Goal: Transaction & Acquisition: Purchase product/service

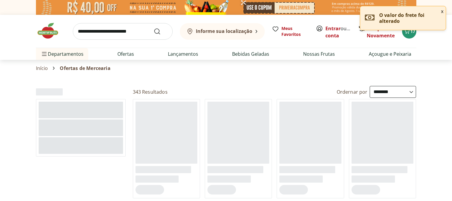
select select "**********"
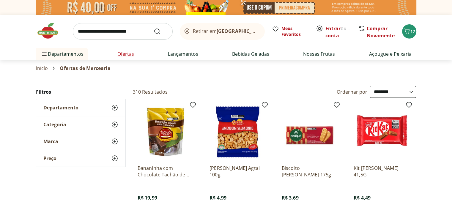
click at [127, 52] on link "Ofertas" at bounding box center [125, 54] width 17 height 7
select select "**********"
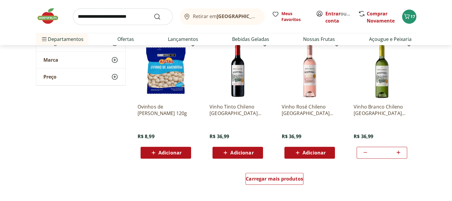
scroll to position [327, 0]
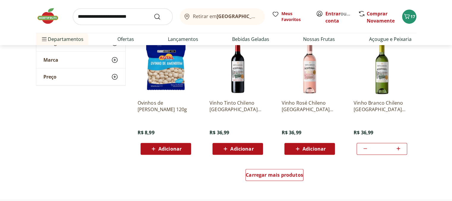
click at [382, 87] on img at bounding box center [382, 67] width 56 height 56
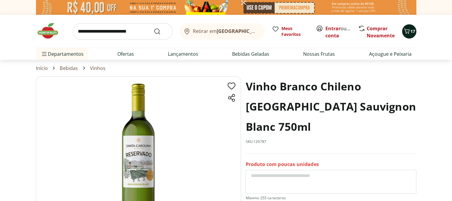
click at [410, 32] on span "17" at bounding box center [412, 32] width 5 height 6
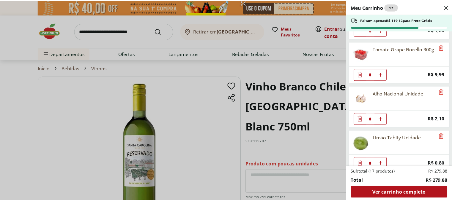
scroll to position [397, 0]
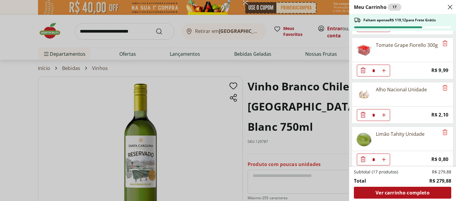
click at [203, 105] on div "Meu Carrinho 17 Faltam apenas R$ 119,12 para Frete Grátis ABACATE SELECIONADO *…" at bounding box center [228, 100] width 456 height 201
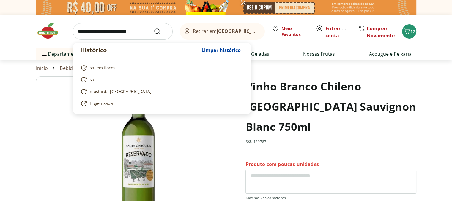
click at [130, 35] on input "search" at bounding box center [123, 31] width 100 height 17
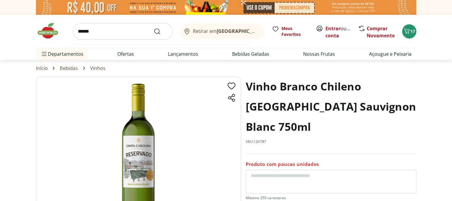
type input "******"
click at [154, 28] on button "Submit Search" at bounding box center [161, 31] width 14 height 7
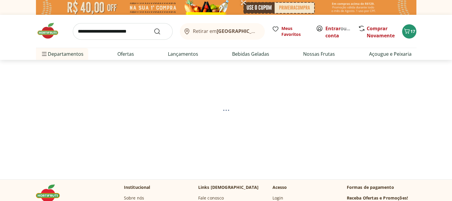
select select "**********"
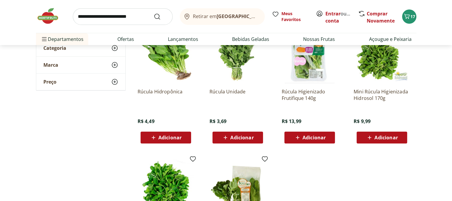
scroll to position [89, 0]
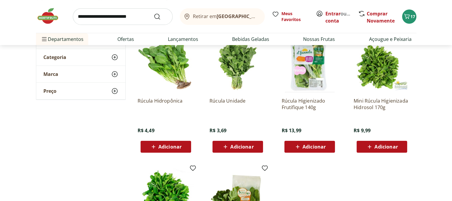
click at [308, 146] on span "Adicionar" at bounding box center [313, 147] width 23 height 5
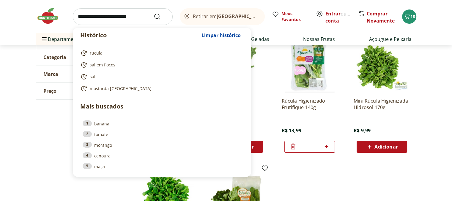
click at [79, 15] on input "search" at bounding box center [123, 16] width 100 height 17
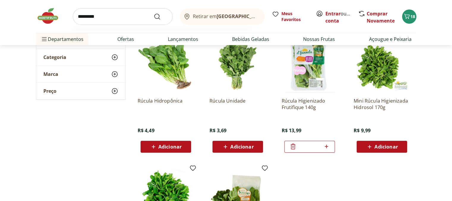
type input "*********"
click at [154, 13] on button "Submit Search" at bounding box center [161, 16] width 14 height 7
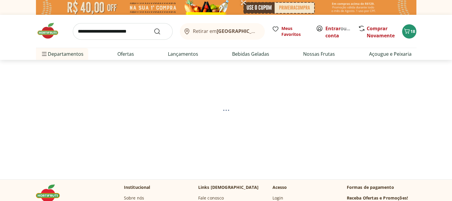
select select "**********"
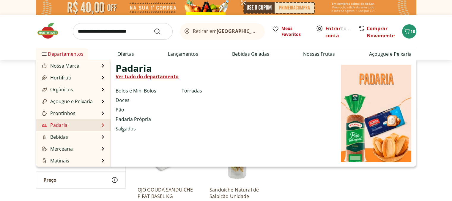
click at [55, 124] on link "Padaria" at bounding box center [54, 125] width 27 height 7
select select "**********"
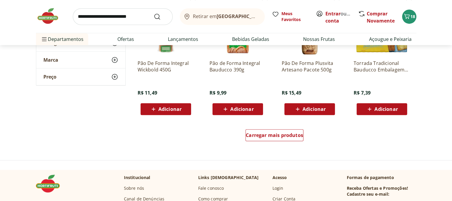
scroll to position [416, 0]
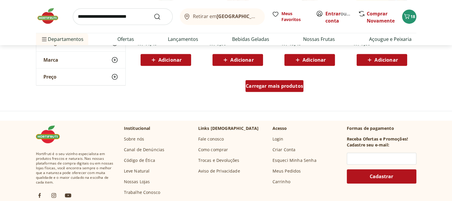
click at [287, 88] on span "Carregar mais produtos" at bounding box center [274, 86] width 57 height 5
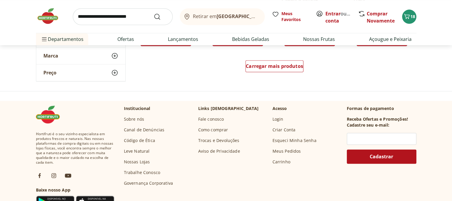
scroll to position [832, 0]
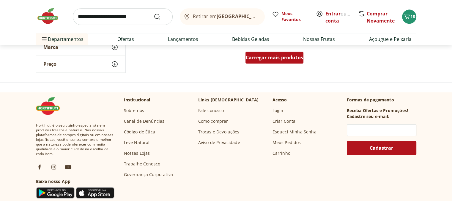
click at [281, 60] on span "Carregar mais produtos" at bounding box center [274, 57] width 57 height 5
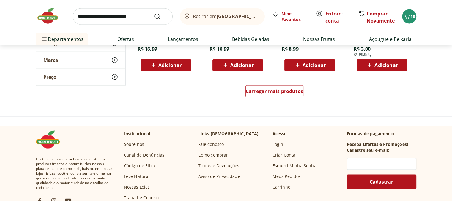
scroll to position [1189, 0]
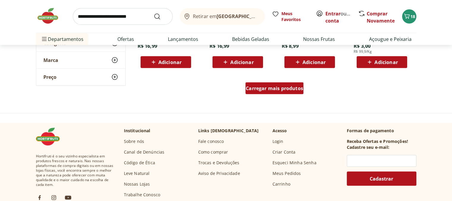
click at [289, 86] on span "Carregar mais produtos" at bounding box center [274, 88] width 57 height 5
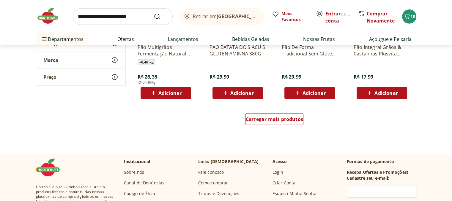
scroll to position [1575, 0]
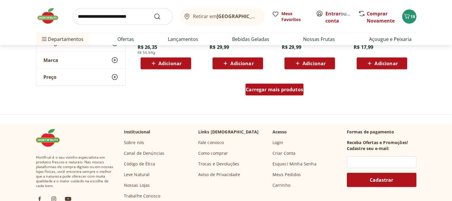
click at [284, 89] on span "Carregar mais produtos" at bounding box center [274, 89] width 57 height 5
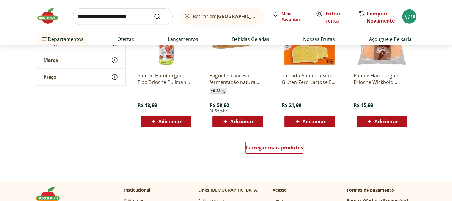
scroll to position [1902, 0]
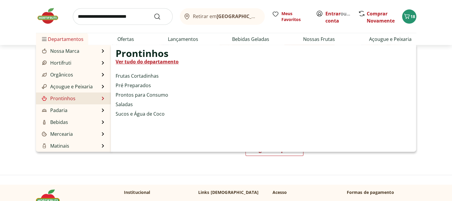
click at [60, 100] on link "Prontinhos" at bounding box center [58, 98] width 35 height 7
select select "**********"
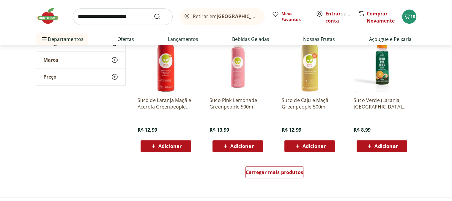
scroll to position [416, 0]
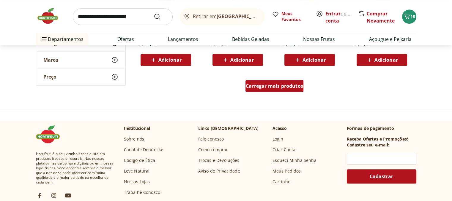
click at [278, 86] on span "Carregar mais produtos" at bounding box center [274, 86] width 57 height 5
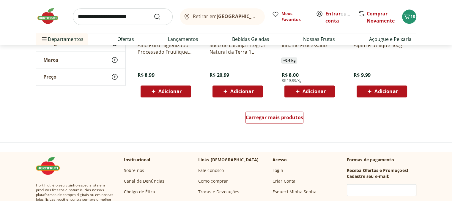
scroll to position [773, 0]
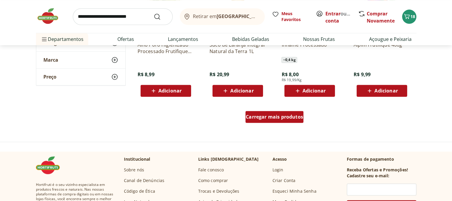
click at [283, 116] on span "Carregar mais produtos" at bounding box center [274, 117] width 57 height 5
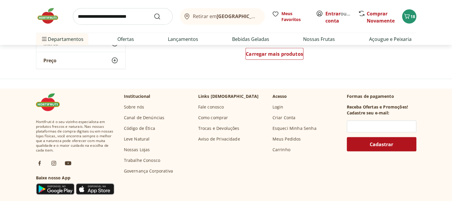
scroll to position [1189, 0]
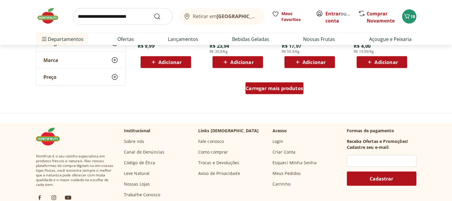
click at [268, 90] on span "Carregar mais produtos" at bounding box center [274, 88] width 57 height 5
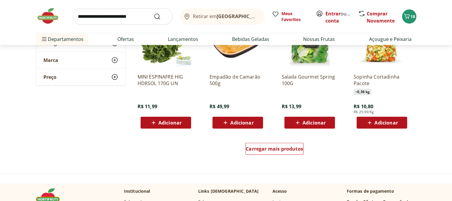
scroll to position [1486, 0]
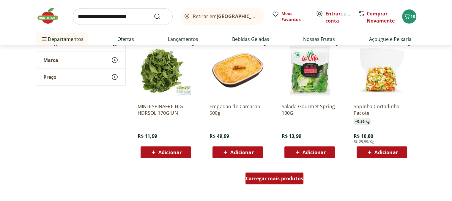
click at [285, 178] on span "Carregar mais produtos" at bounding box center [274, 178] width 57 height 5
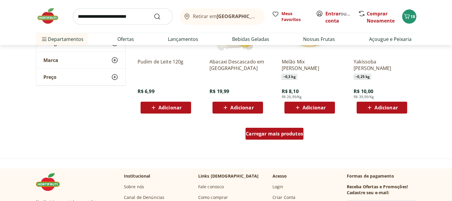
scroll to position [1931, 0]
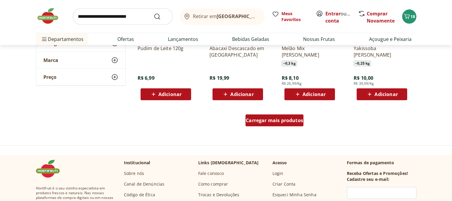
click at [269, 121] on span "Carregar mais produtos" at bounding box center [274, 120] width 57 height 5
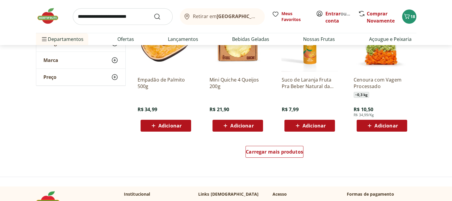
scroll to position [2288, 0]
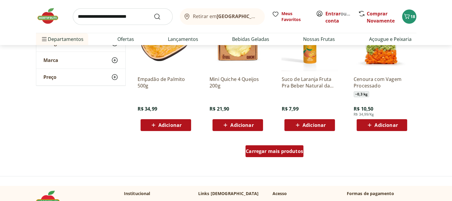
click at [268, 153] on span "Carregar mais produtos" at bounding box center [274, 151] width 57 height 5
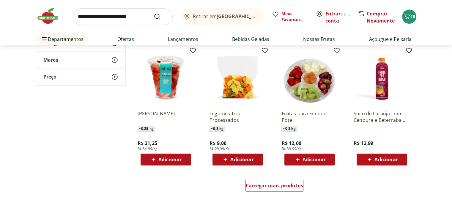
scroll to position [2645, 0]
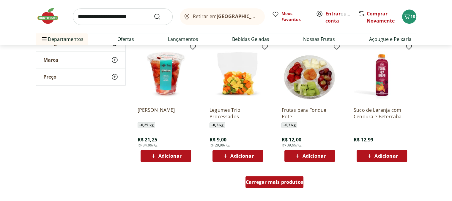
click at [284, 181] on span "Carregar mais produtos" at bounding box center [274, 182] width 57 height 5
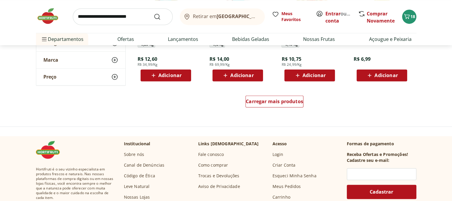
scroll to position [3120, 0]
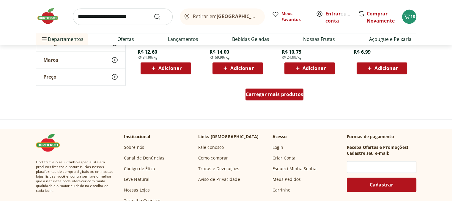
click at [280, 95] on span "Carregar mais produtos" at bounding box center [274, 94] width 57 height 5
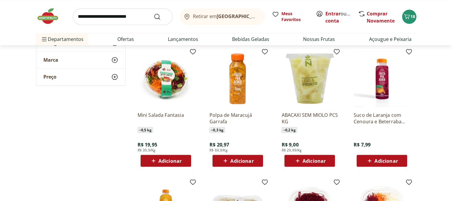
scroll to position [3298, 0]
